Goal: Navigation & Orientation: Find specific page/section

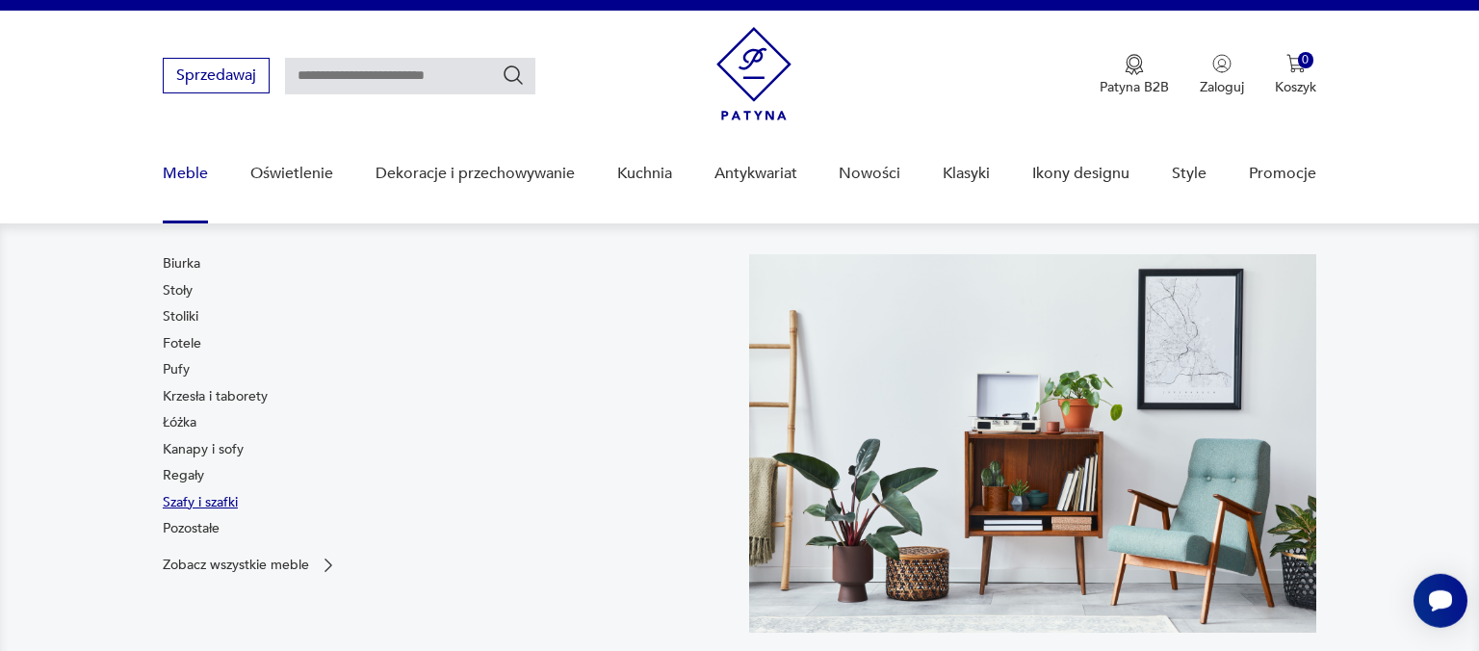
click at [203, 508] on link "Szafy i szafki" at bounding box center [200, 502] width 75 height 19
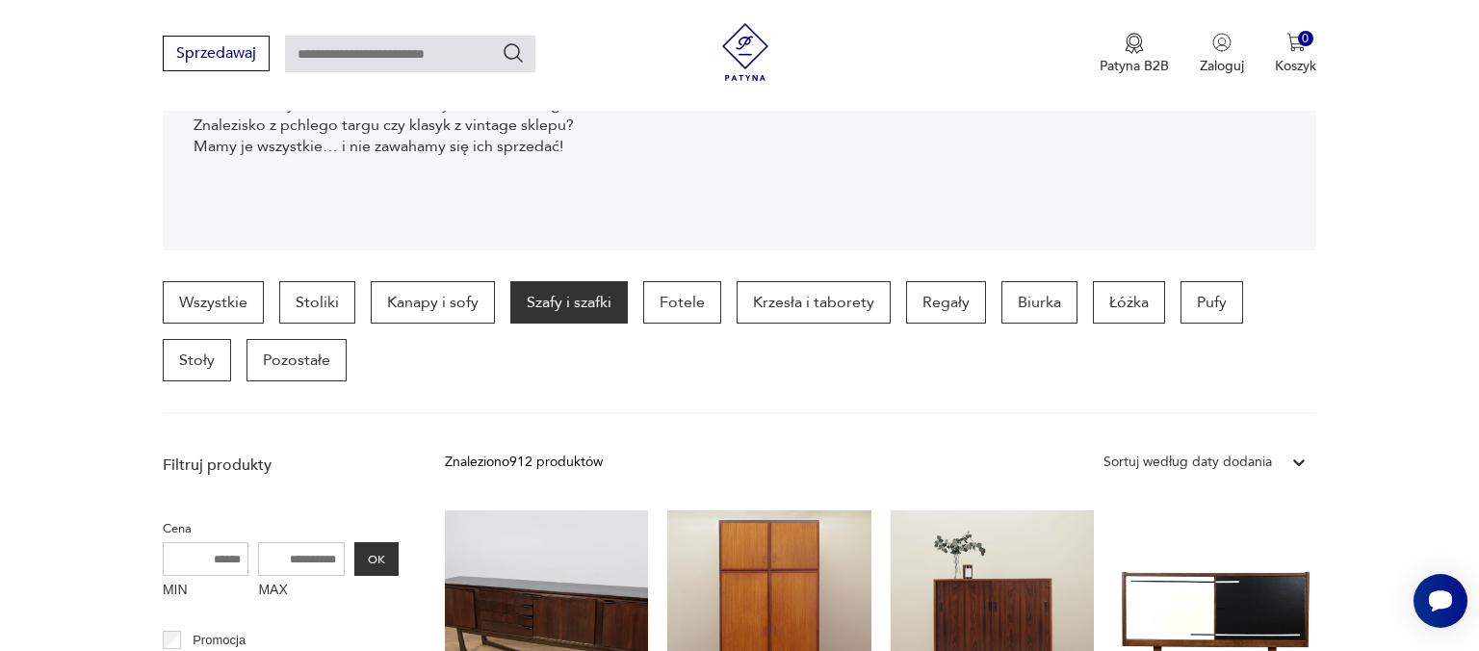
scroll to position [347, 0]
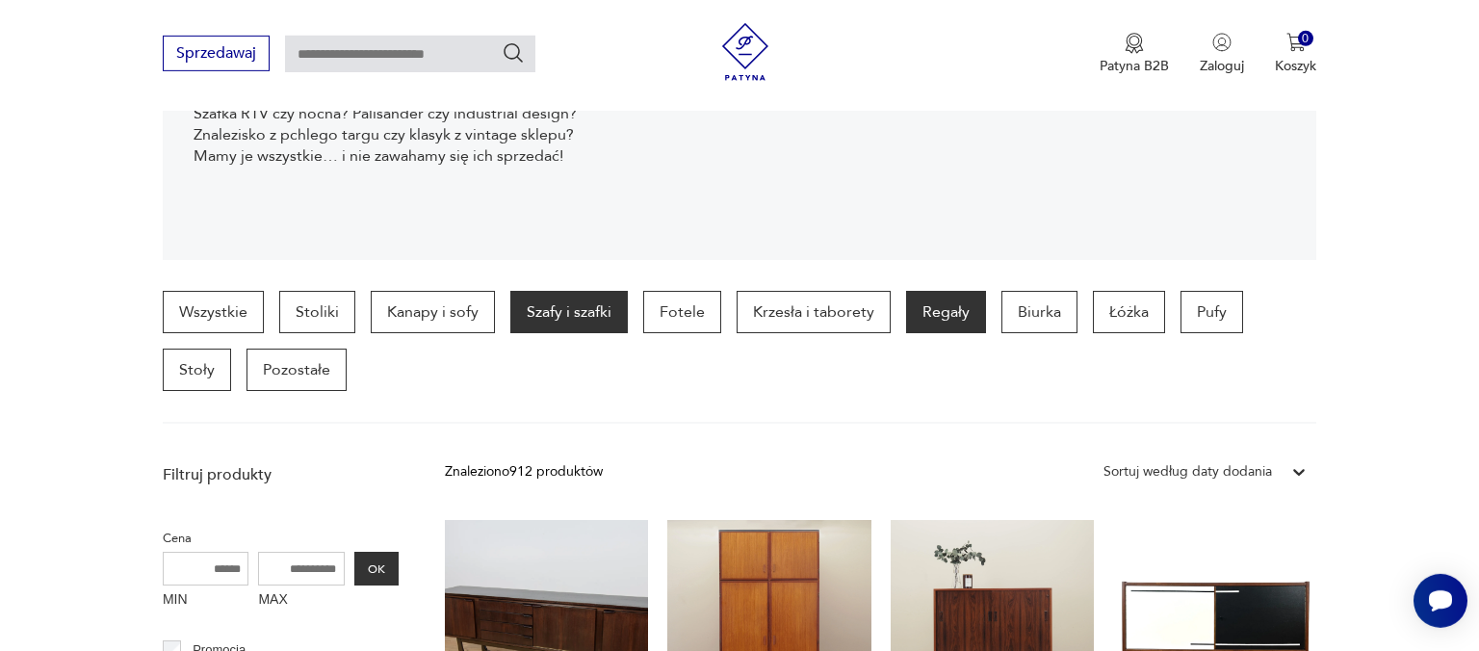
click at [925, 312] on p "Regały" at bounding box center [946, 312] width 80 height 42
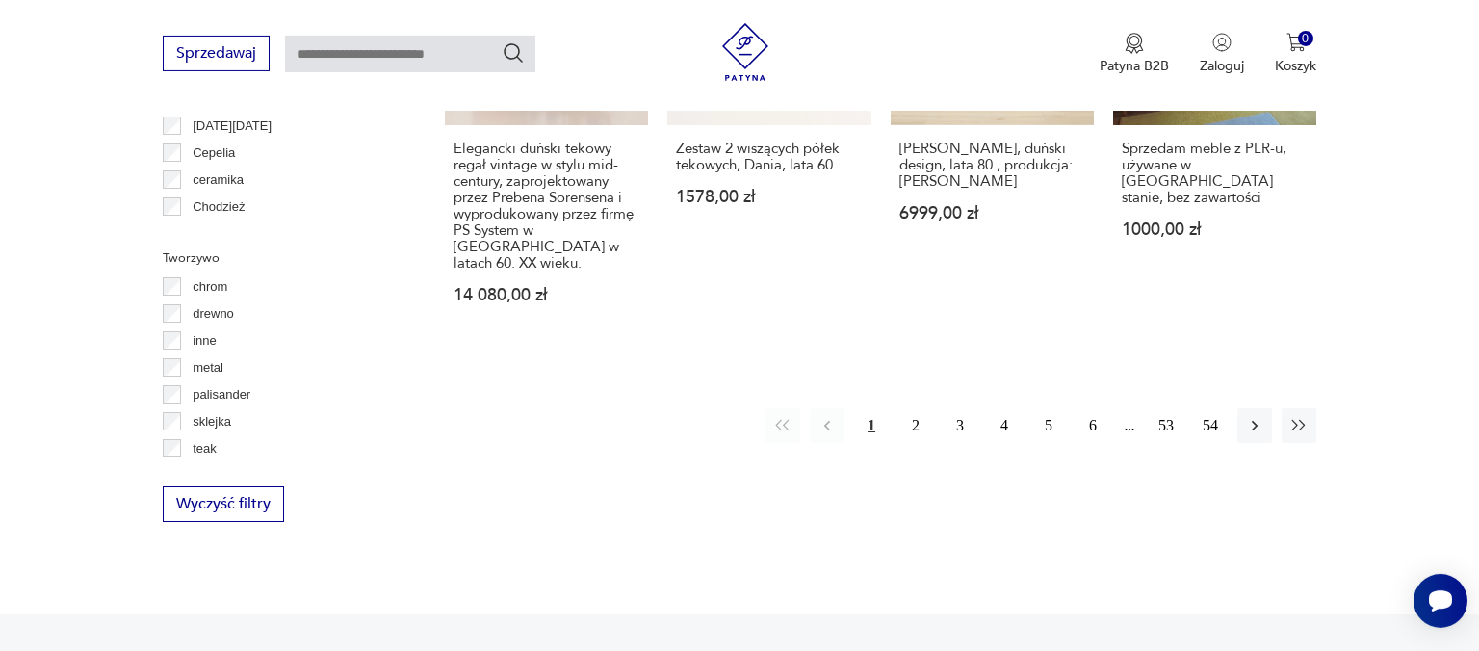
scroll to position [2242, 0]
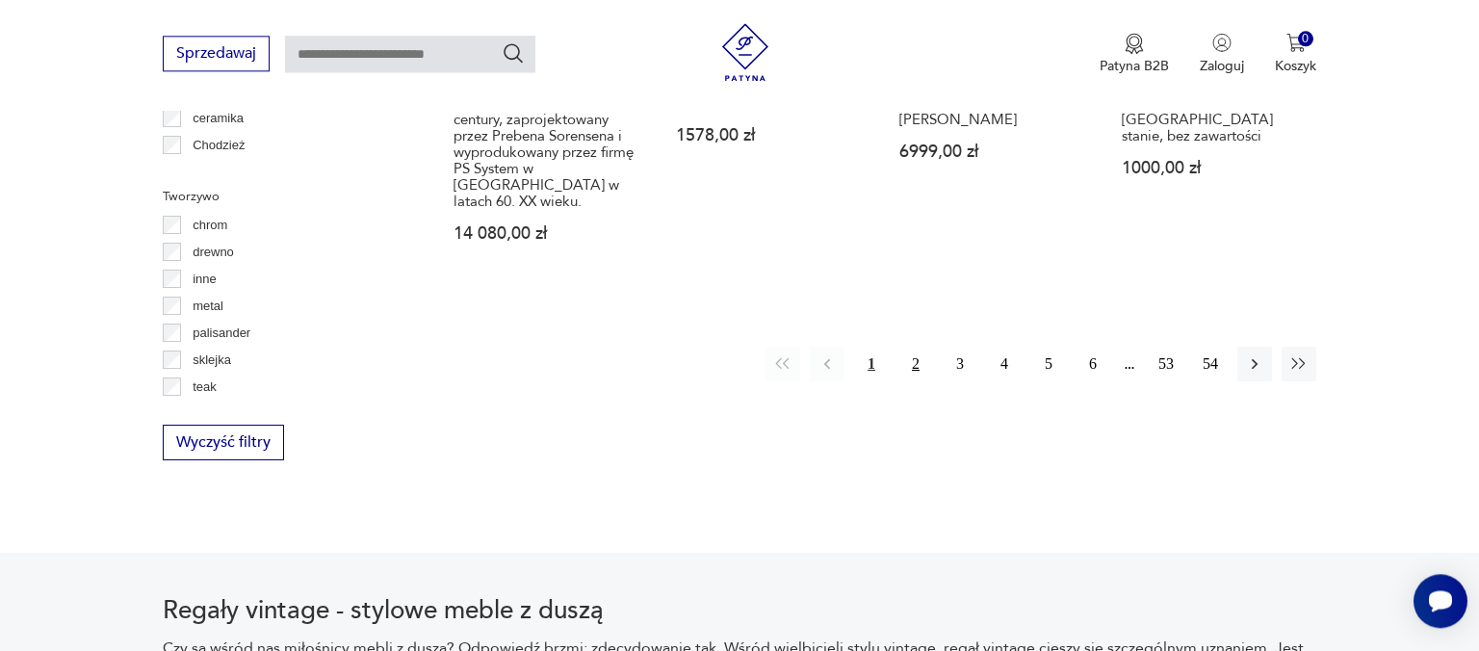
click at [920, 347] on button "2" at bounding box center [915, 364] width 35 height 35
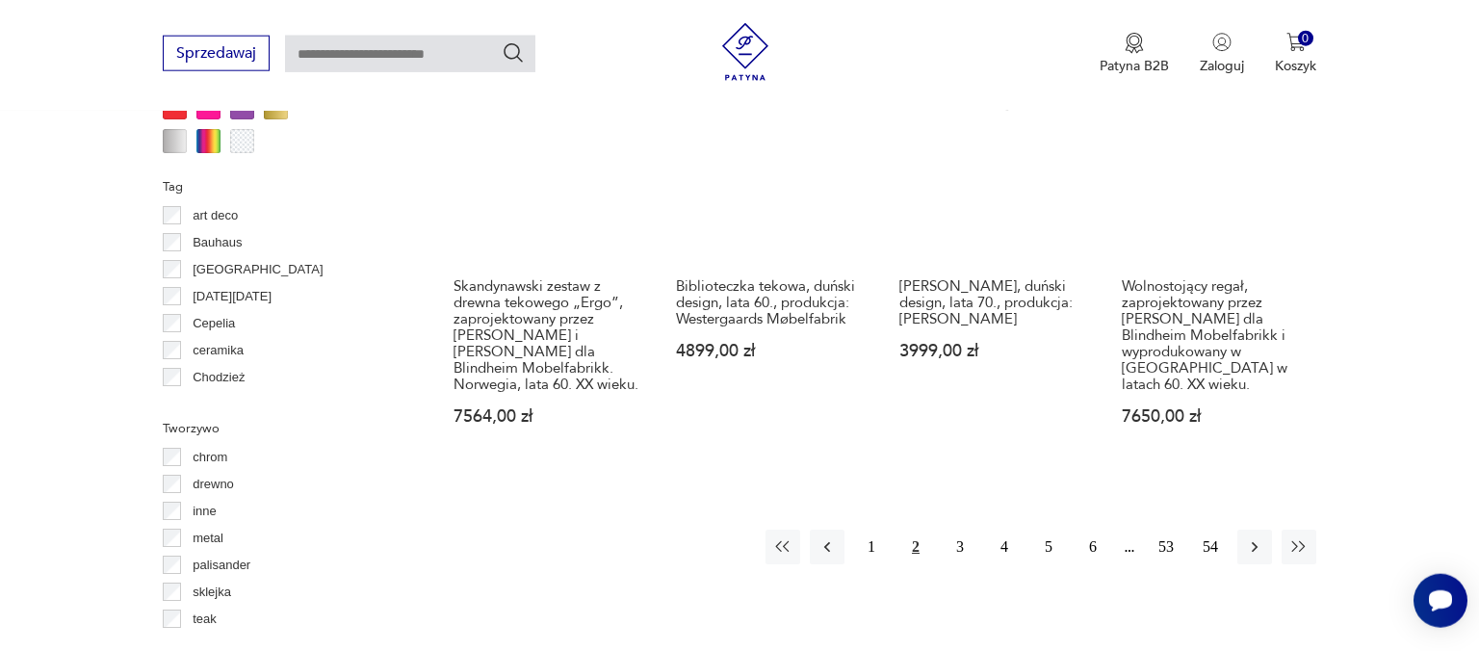
scroll to position [2014, 0]
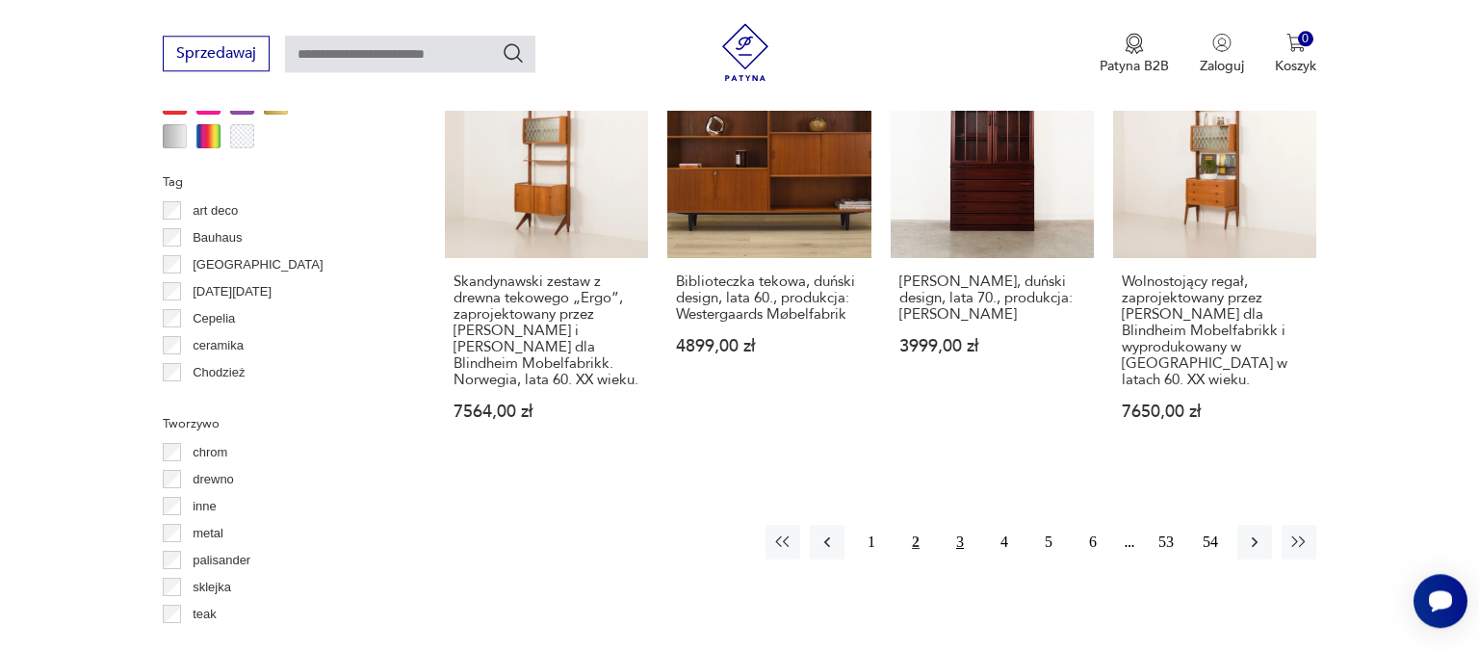
click at [958, 525] on button "3" at bounding box center [960, 542] width 35 height 35
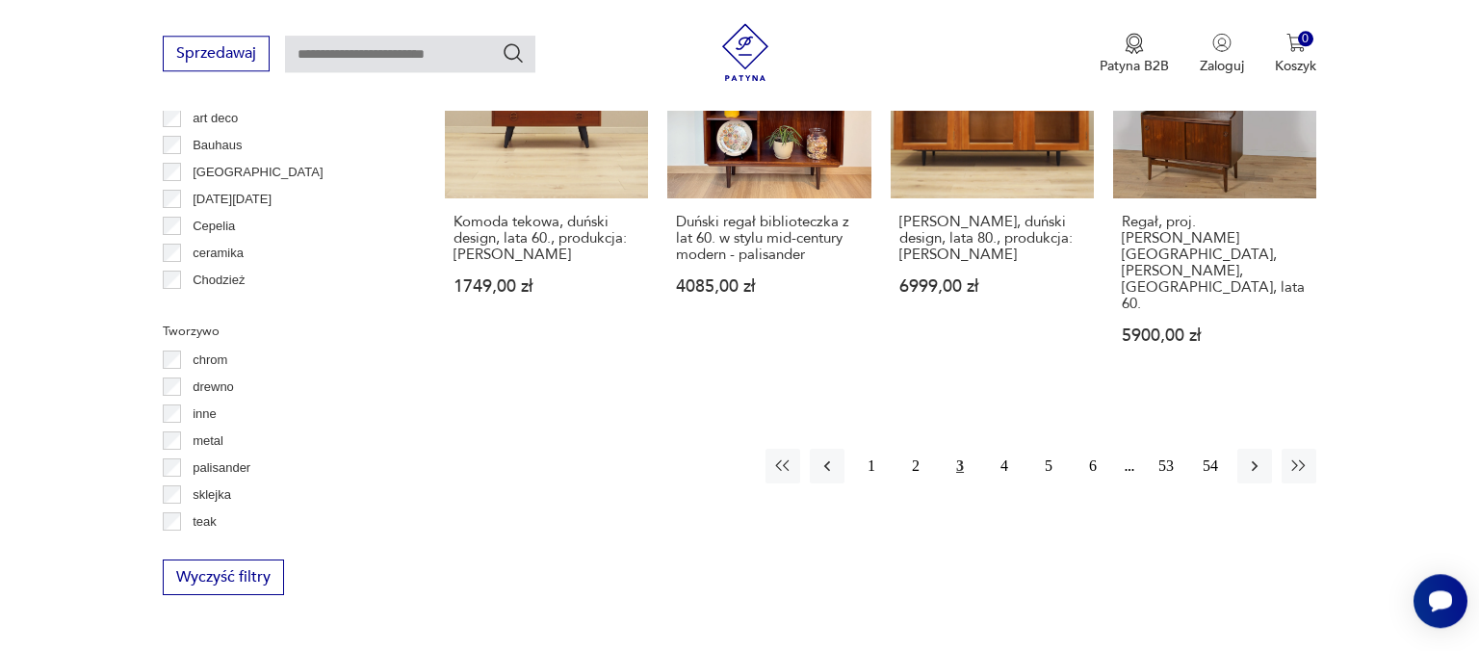
scroll to position [2115, 0]
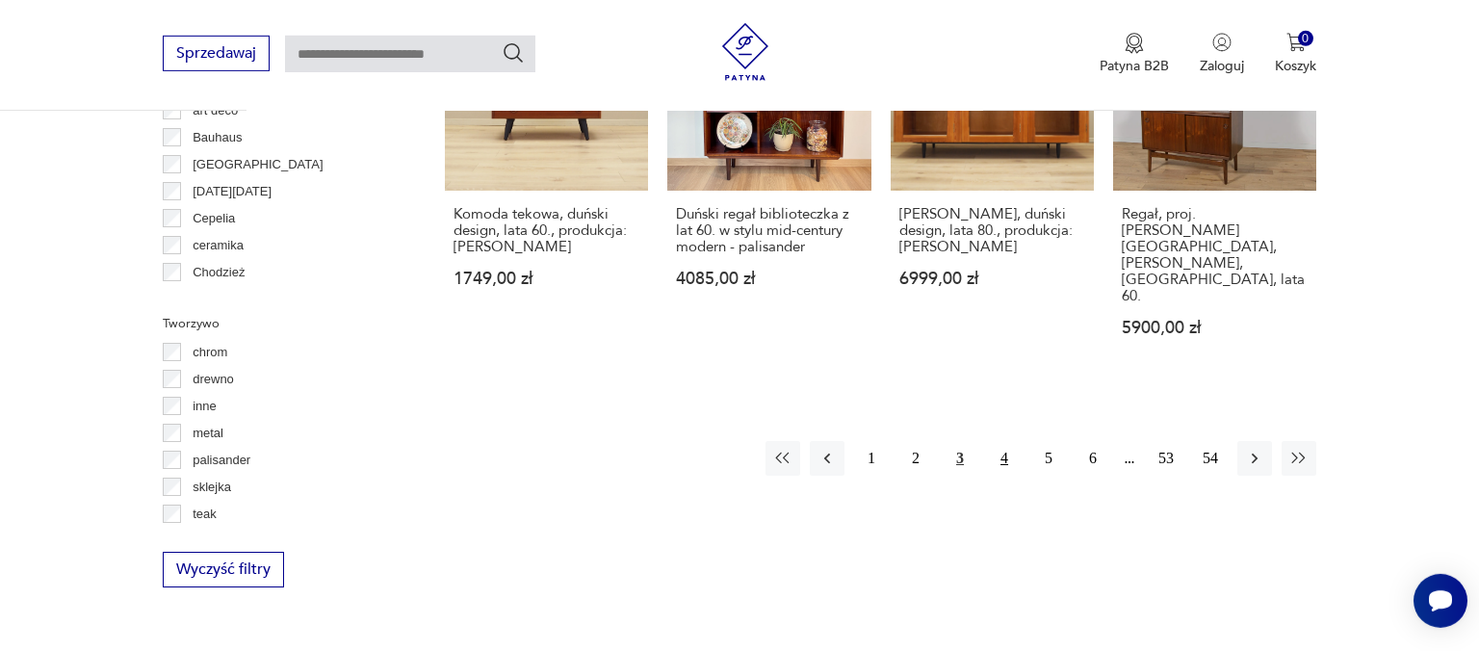
click at [1001, 441] on button "4" at bounding box center [1004, 458] width 35 height 35
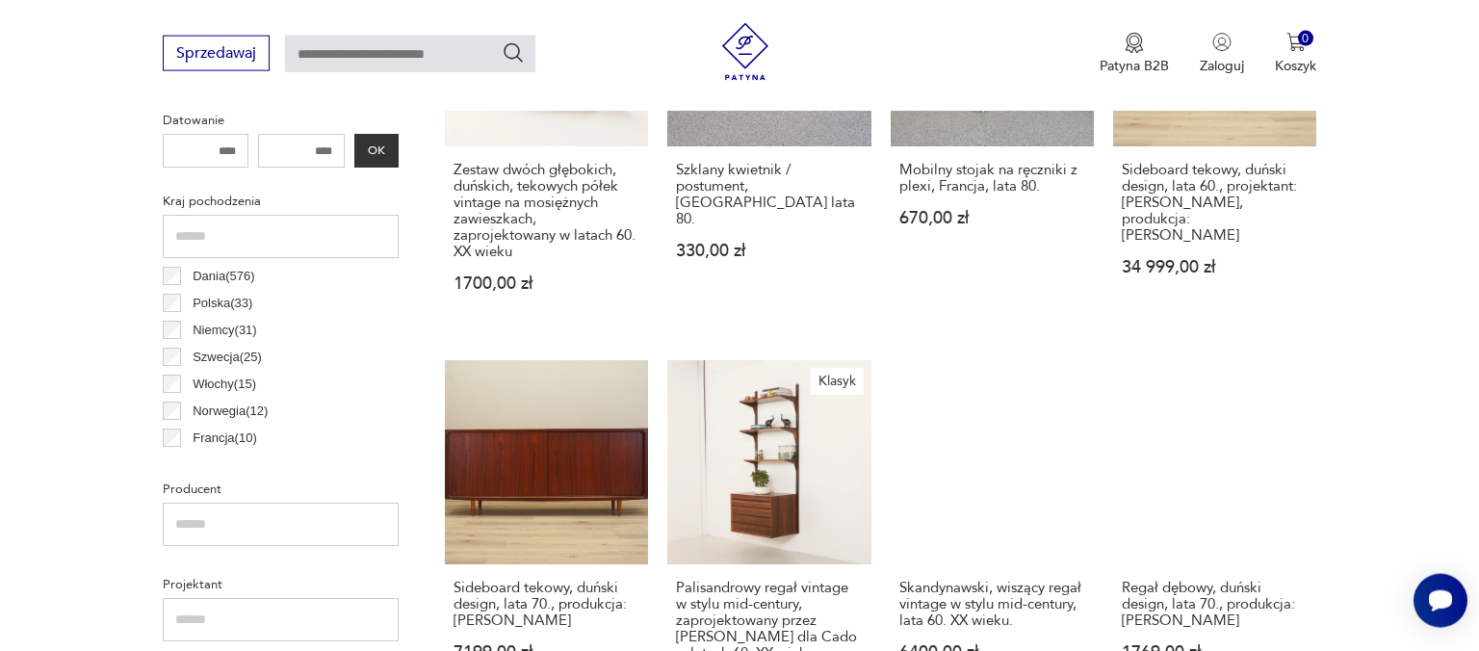
scroll to position [851, 0]
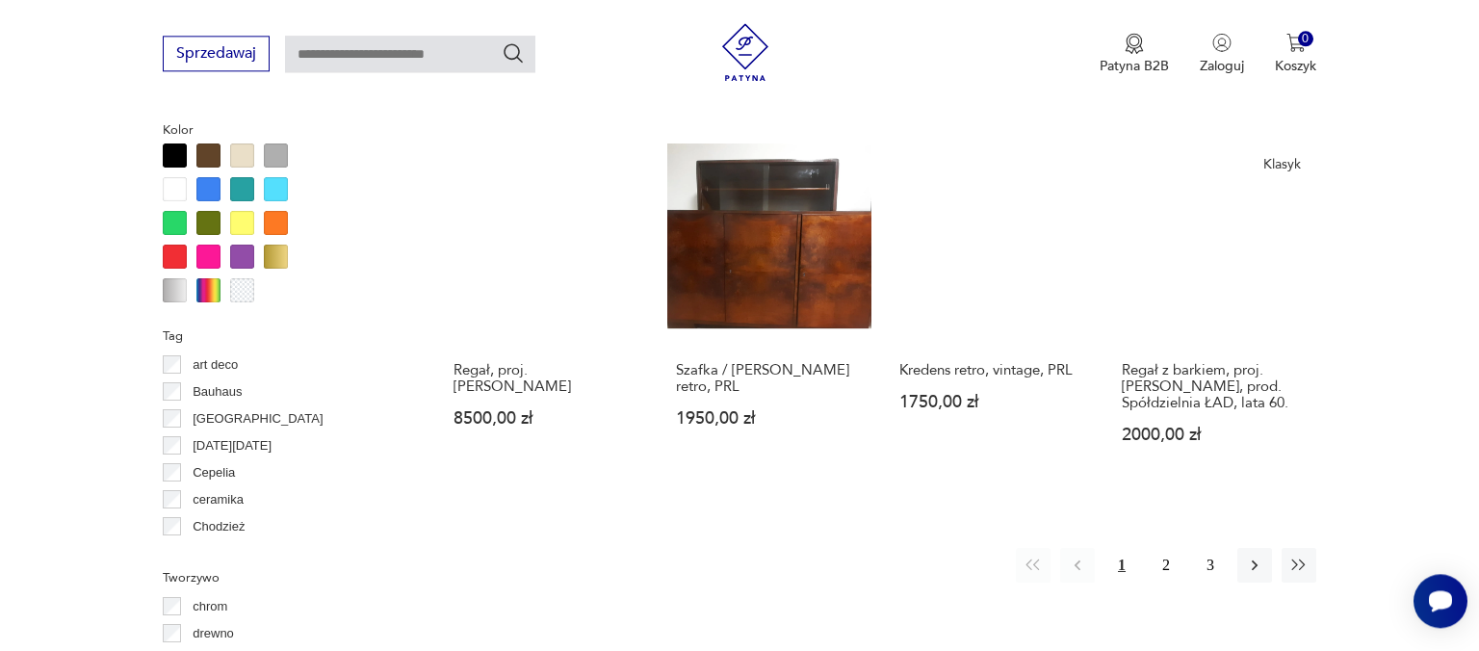
scroll to position [1874, 0]
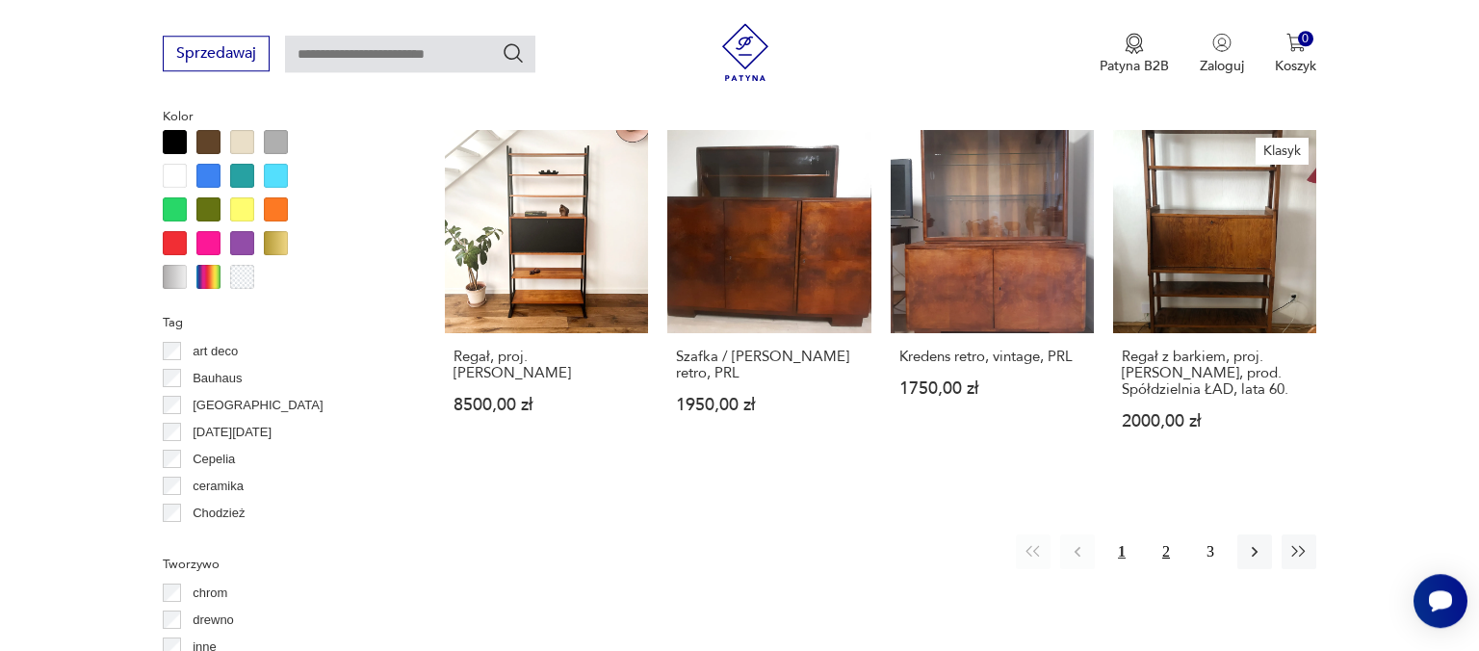
click at [1161, 534] on button "2" at bounding box center [1166, 551] width 35 height 35
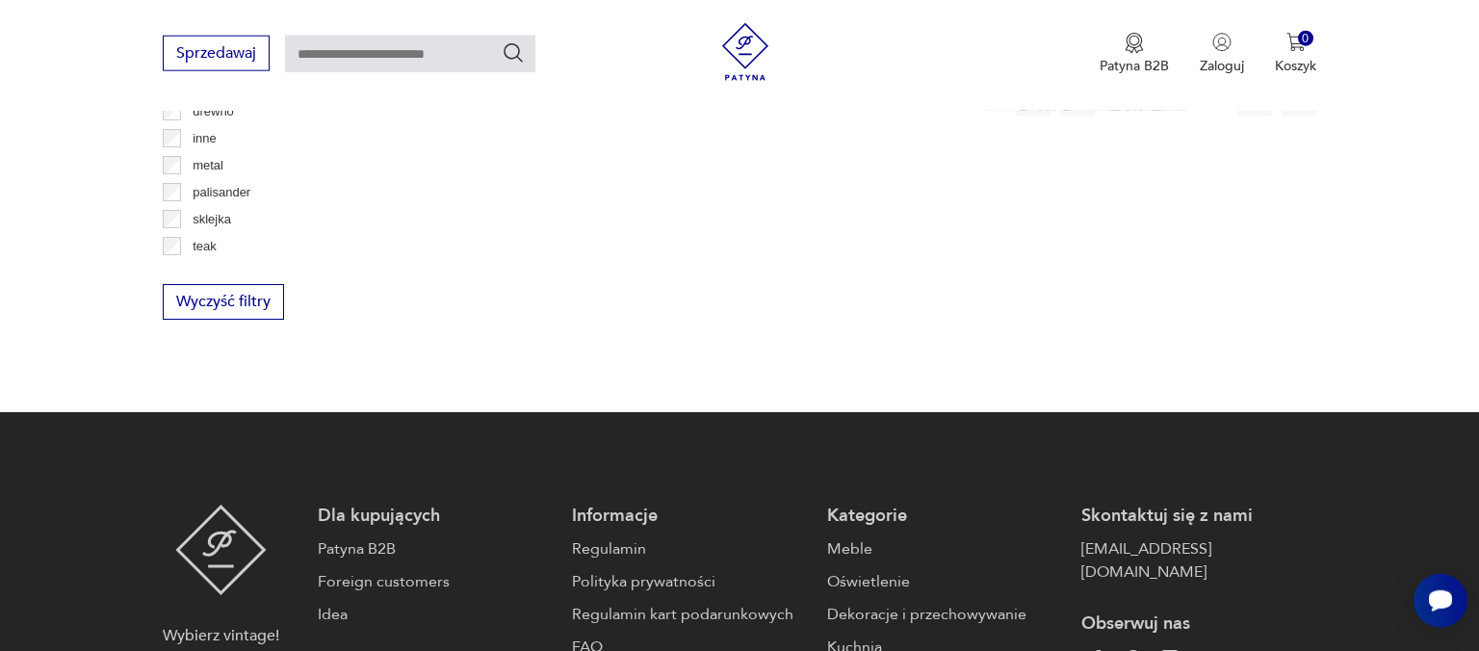
scroll to position [2407, 0]
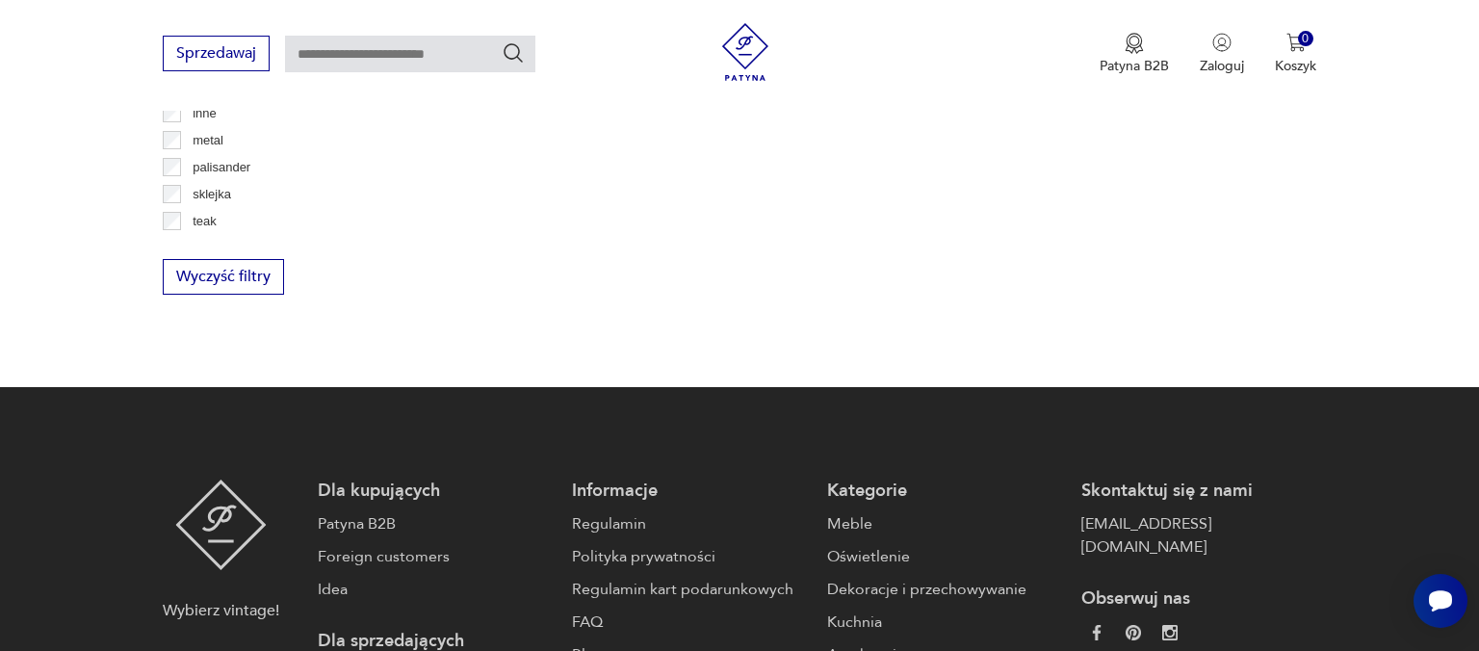
drag, startPoint x: 1473, startPoint y: 529, endPoint x: 1465, endPoint y: 48, distance: 480.6
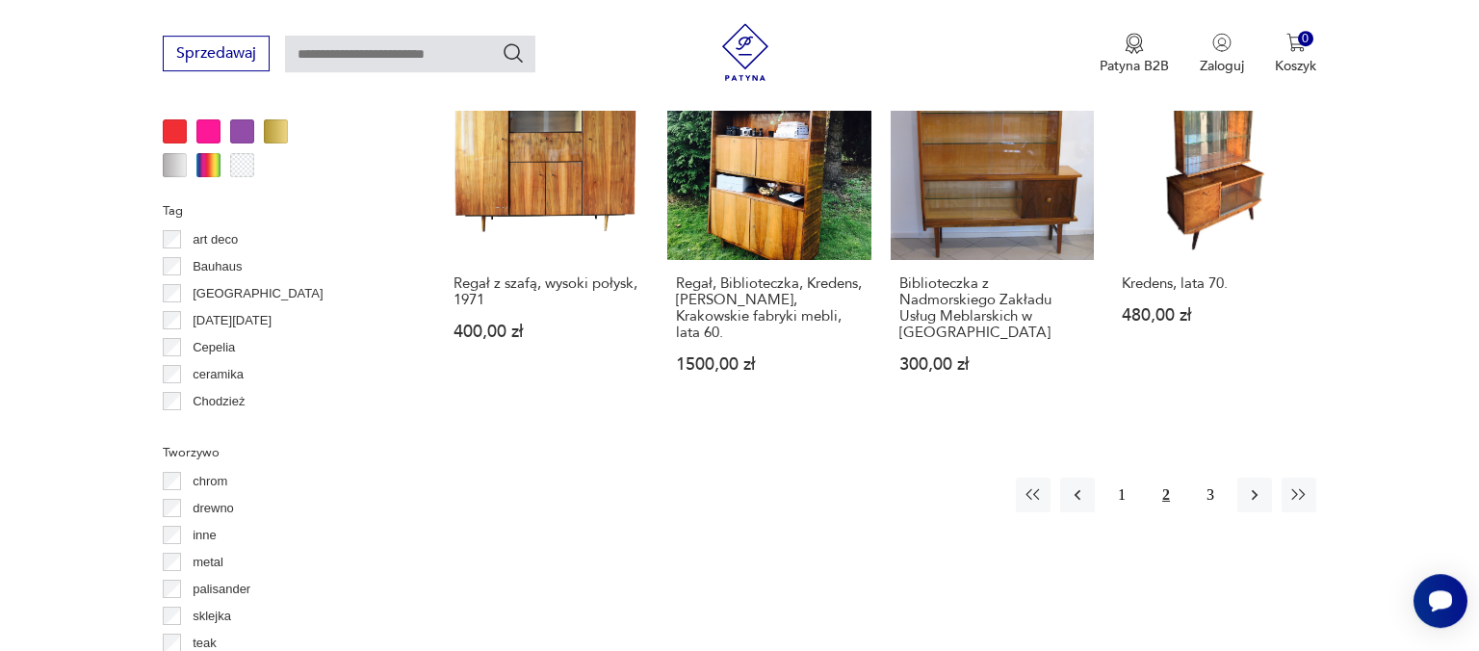
scroll to position [1982, 0]
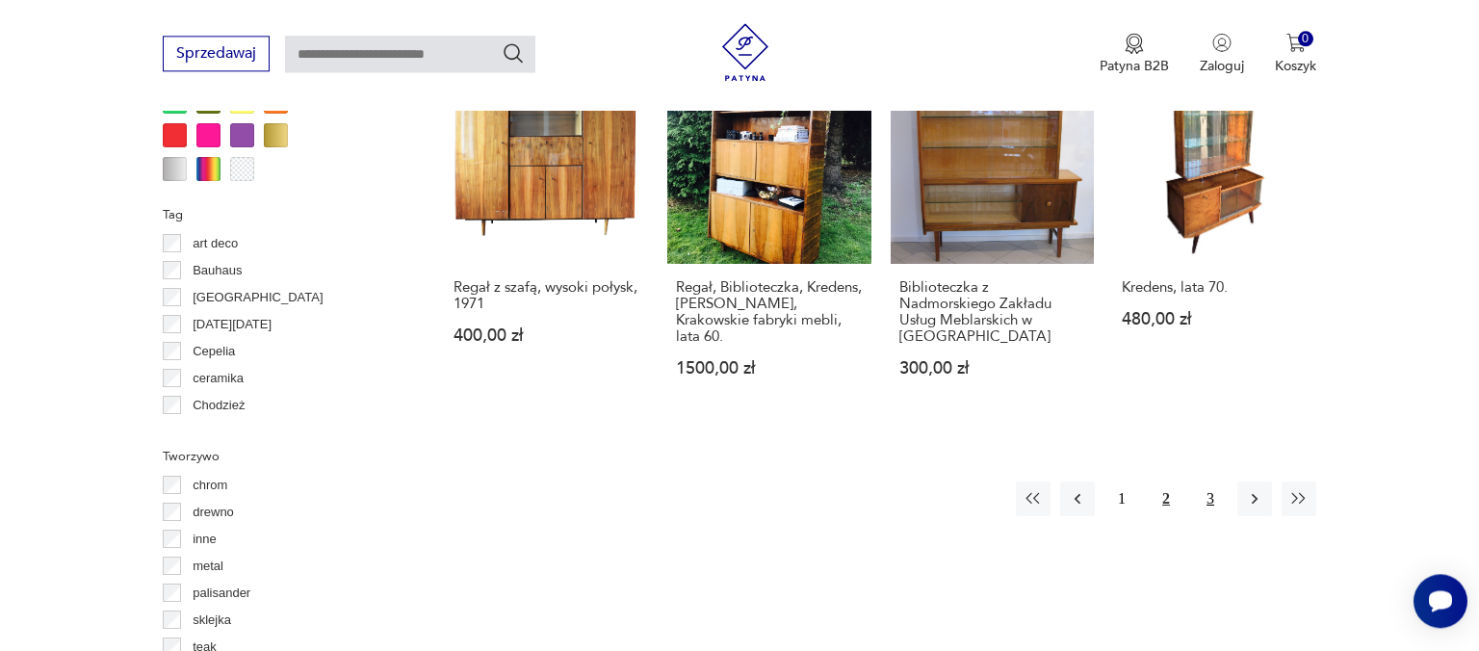
click at [1208, 493] on button "3" at bounding box center [1210, 498] width 35 height 35
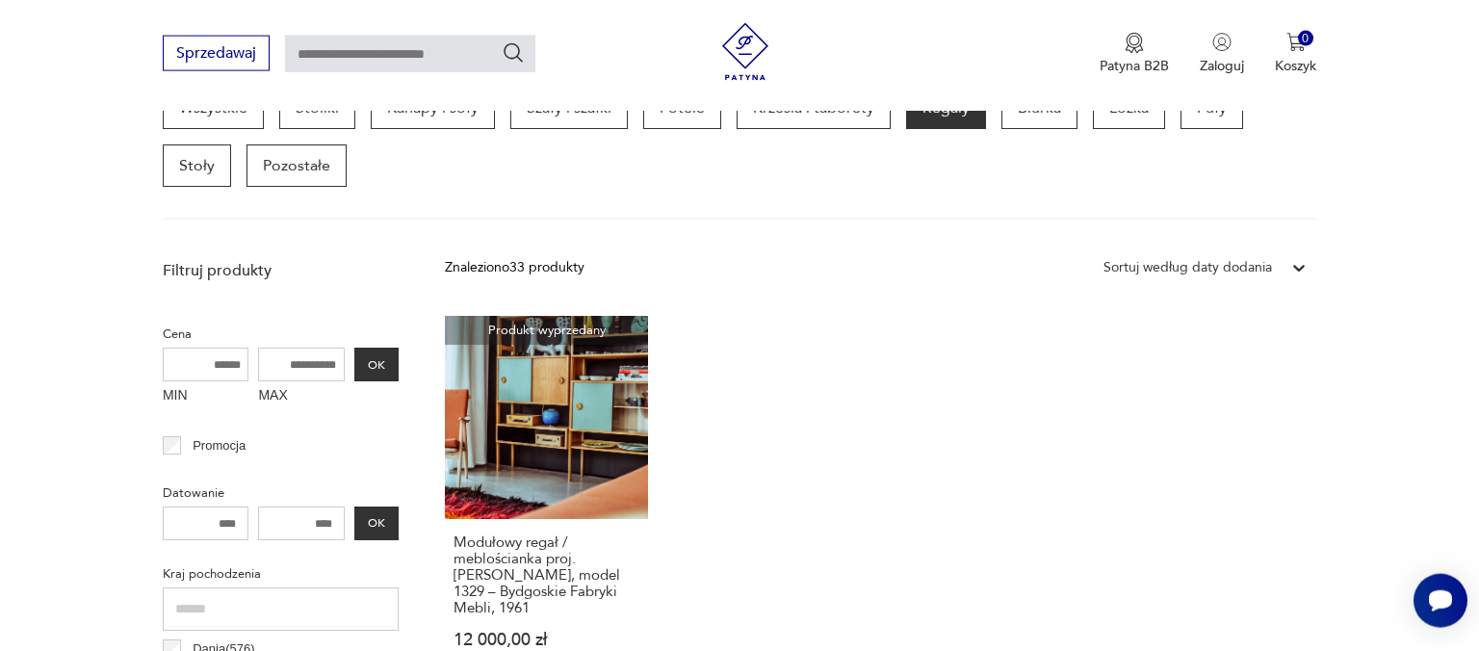
scroll to position [543, 0]
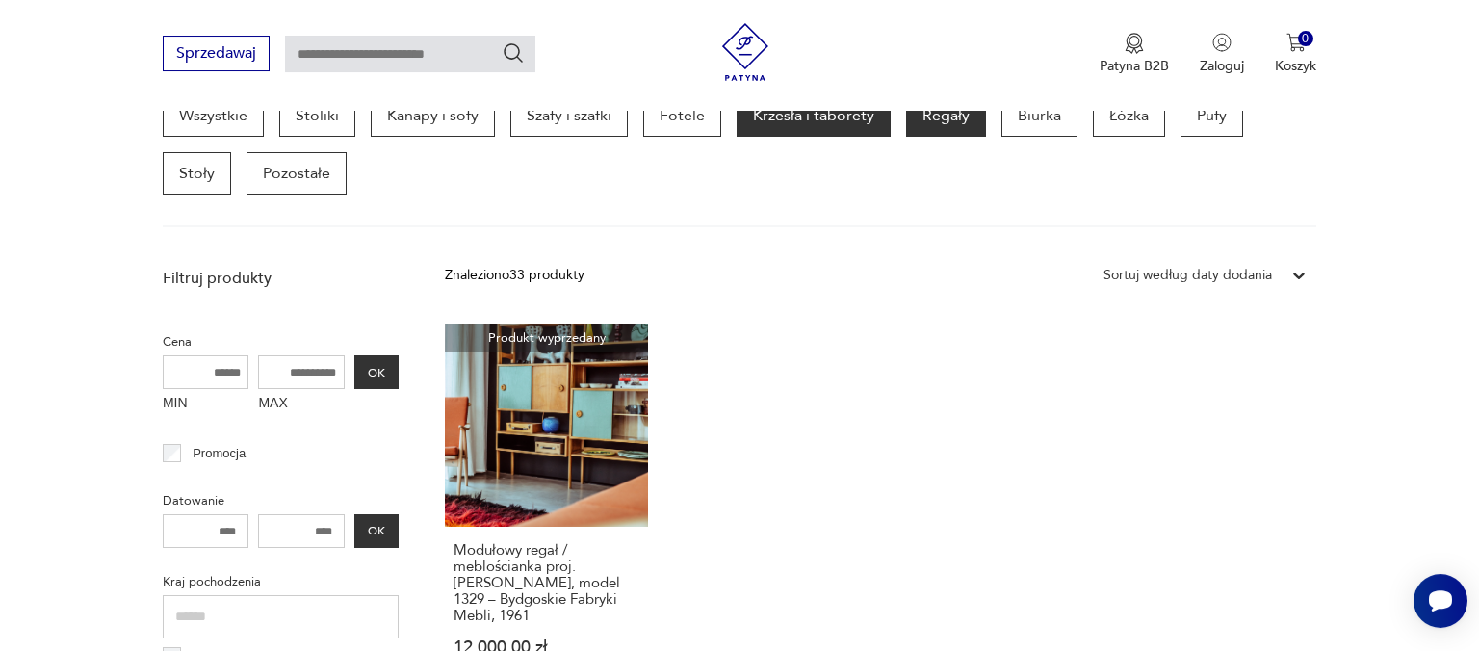
click at [842, 114] on p "Krzesła i taborety" at bounding box center [814, 115] width 154 height 42
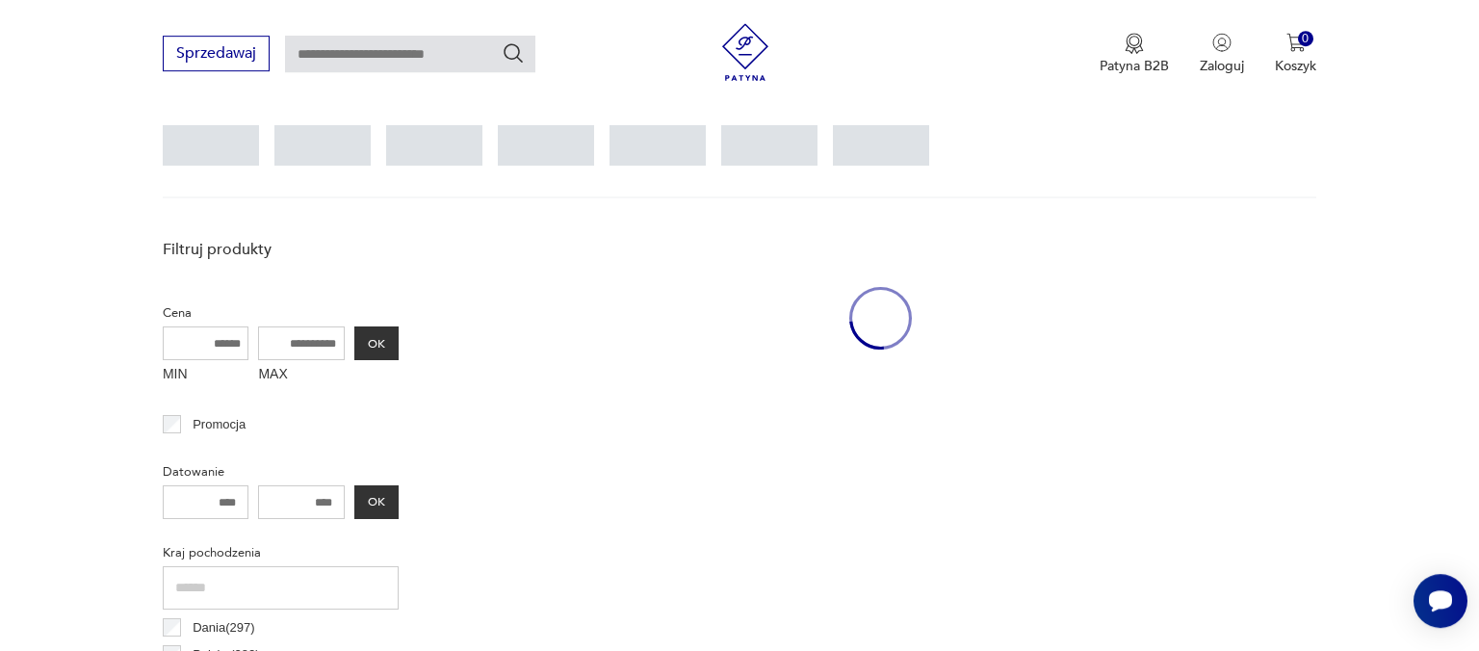
scroll to position [509, 0]
